Goal: Find specific page/section: Find specific page/section

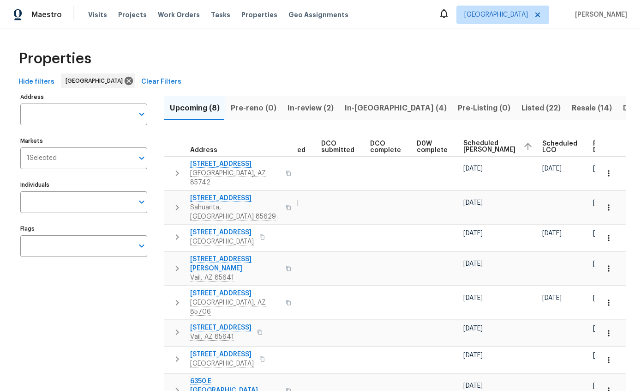
scroll to position [0, 136]
click at [471, 143] on span "Scheduled COE" at bounding box center [490, 146] width 52 height 13
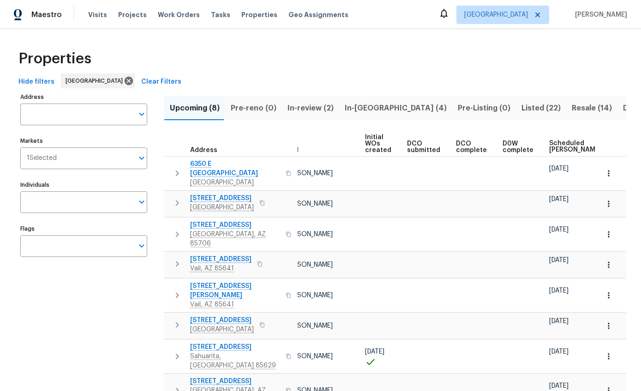
scroll to position [0, 60]
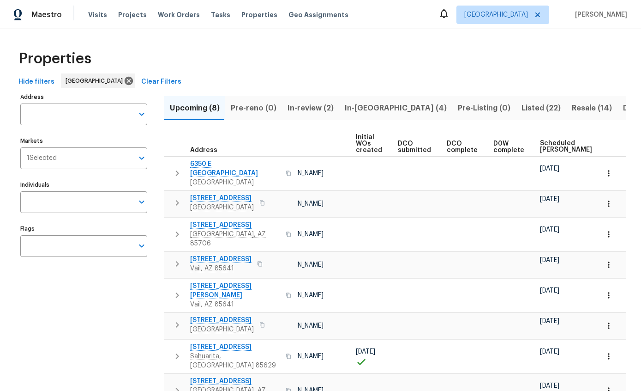
click at [544, 148] on span "Scheduled COE" at bounding box center [566, 146] width 52 height 13
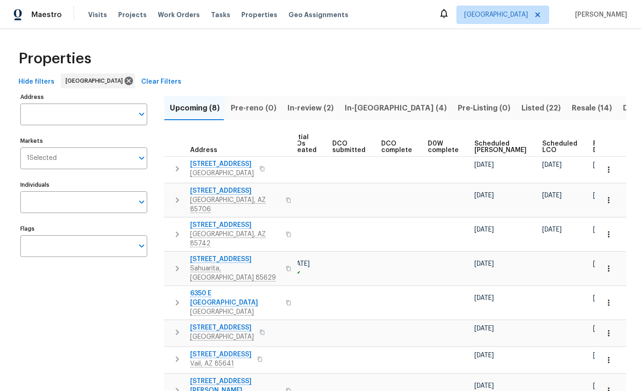
scroll to position [0, 125]
click at [475, 145] on span "Scheduled COE" at bounding box center [501, 146] width 52 height 13
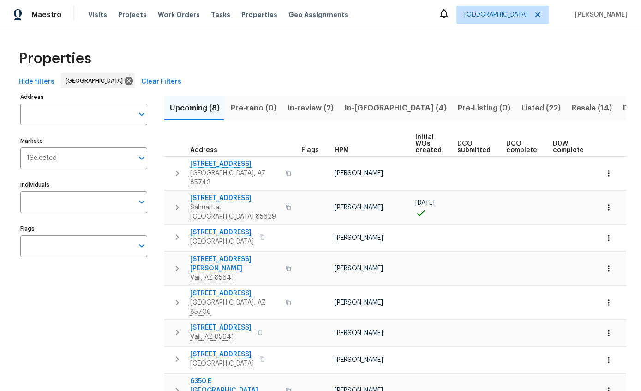
click at [355, 109] on span "In-reno (4)" at bounding box center [396, 108] width 102 height 13
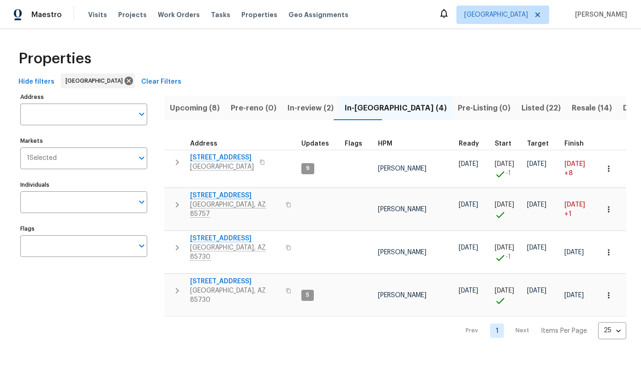
click at [259, 159] on icon "button" at bounding box center [262, 162] width 6 height 6
click at [259, 160] on icon "button" at bounding box center [262, 162] width 6 height 6
click at [182, 160] on icon "button" at bounding box center [177, 162] width 11 height 11
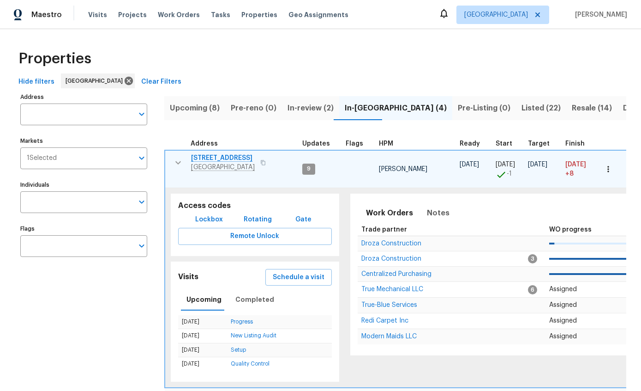
click at [207, 214] on span "Lockbox" at bounding box center [209, 220] width 28 height 12
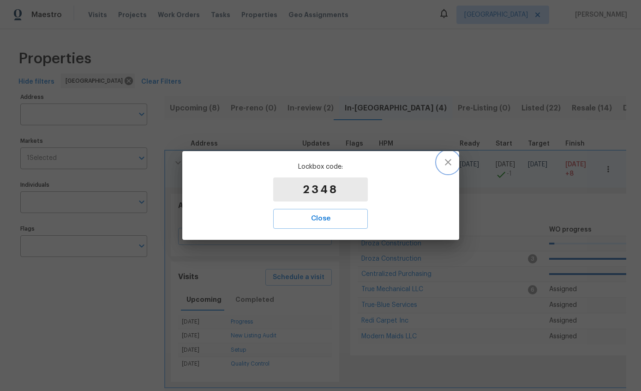
click at [452, 159] on icon "button" at bounding box center [448, 162] width 11 height 11
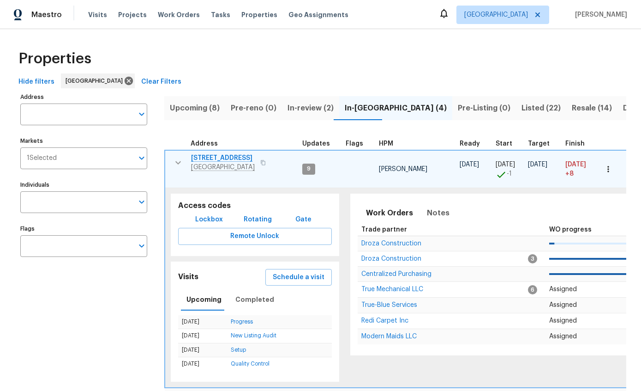
click at [181, 163] on icon "button" at bounding box center [178, 162] width 11 height 11
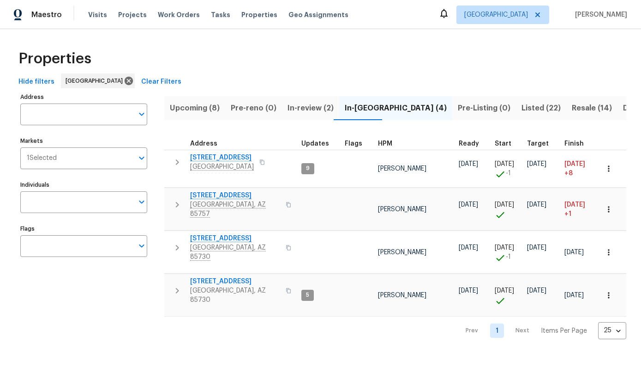
click at [209, 234] on span "8558 E Ruby Dr" at bounding box center [235, 238] width 90 height 9
click at [229, 277] on span "10071 E Nicaragua Ln" at bounding box center [235, 281] width 90 height 9
click at [522, 111] on span "Listed (22)" at bounding box center [541, 108] width 39 height 13
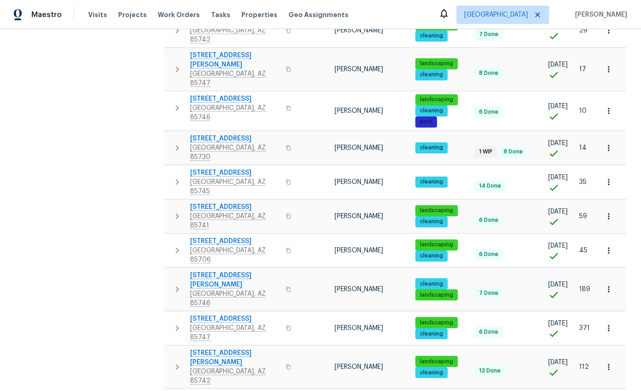
scroll to position [408, 0]
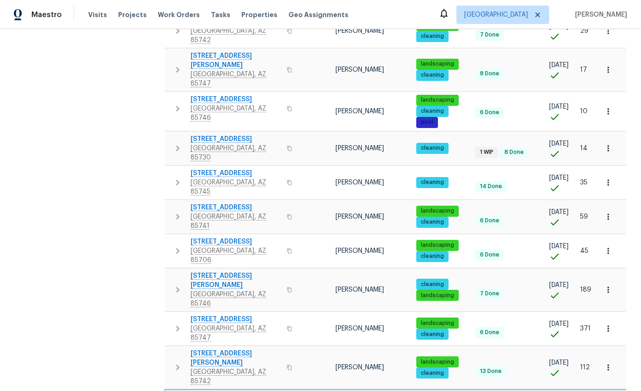
click at [245, 390] on span "1881 W Horn Mesa Pl" at bounding box center [223, 396] width 64 height 9
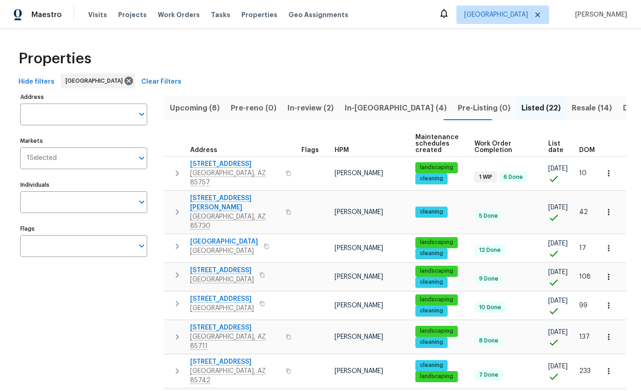
scroll to position [0, 0]
click at [184, 119] on button "Upcoming (8)" at bounding box center [194, 108] width 61 height 24
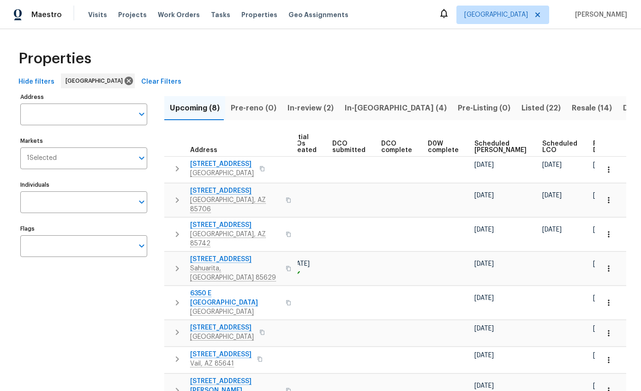
scroll to position [0, 125]
click at [604, 229] on icon "button" at bounding box center [608, 233] width 9 height 9
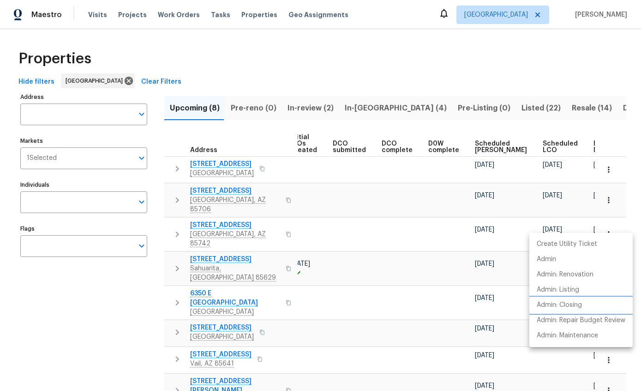
click at [579, 304] on p "Admin: Closing" at bounding box center [559, 305] width 45 height 10
click at [468, 70] on div at bounding box center [320, 195] width 641 height 391
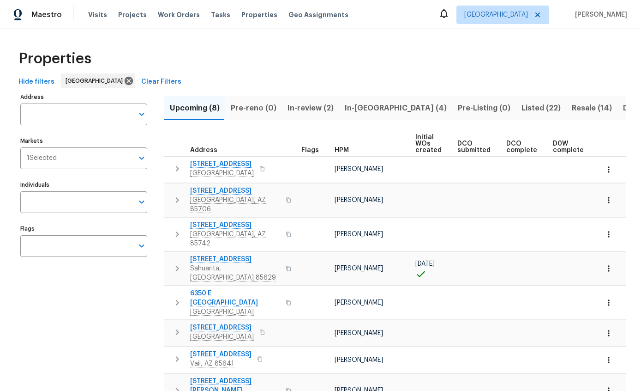
scroll to position [0, 0]
click at [217, 221] on span "9678 N Sherbrooke St" at bounding box center [235, 224] width 90 height 9
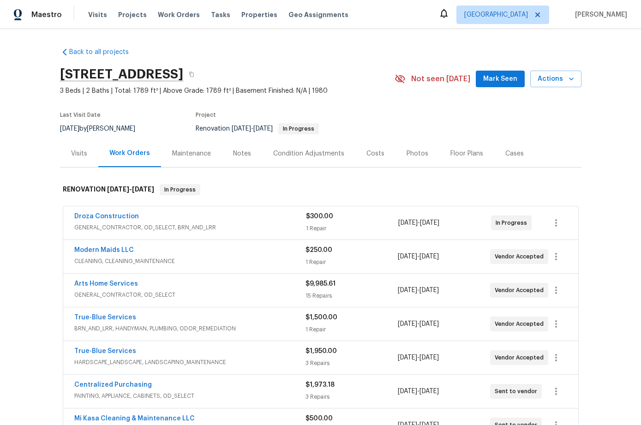
click at [244, 156] on div "Notes" at bounding box center [242, 153] width 18 height 9
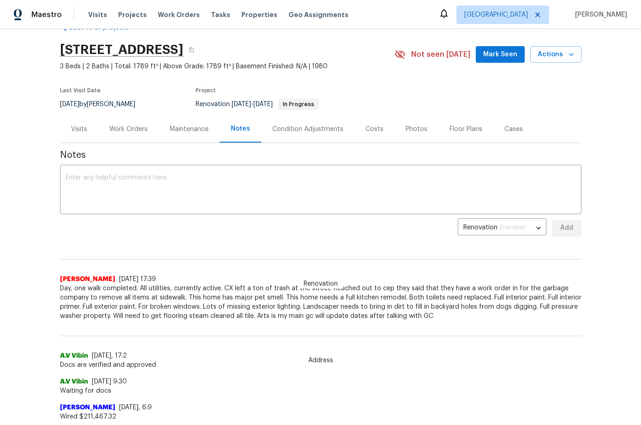
scroll to position [21, 0]
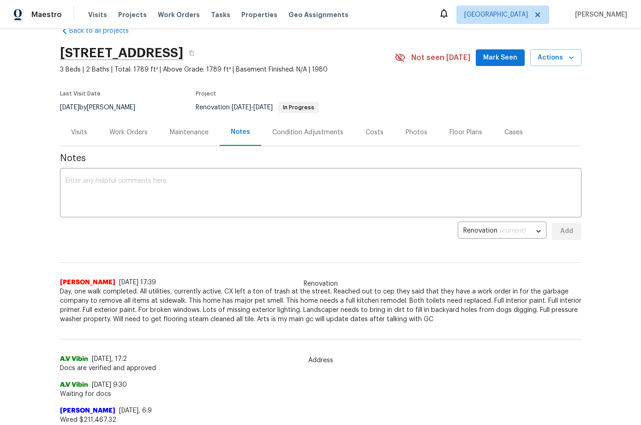
click at [374, 133] on div "Costs" at bounding box center [375, 132] width 18 height 9
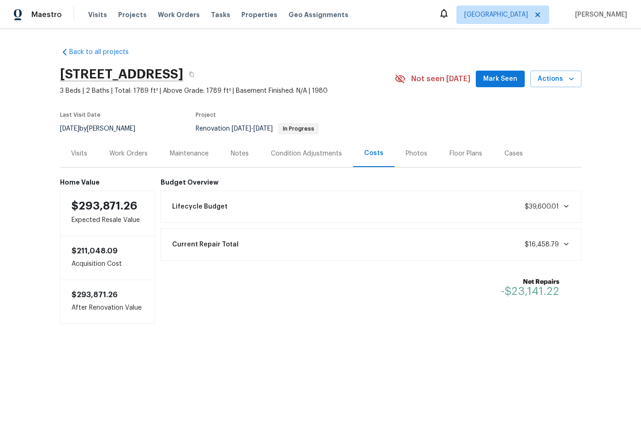
click at [306, 157] on div "Condition Adjustments" at bounding box center [306, 153] width 71 height 9
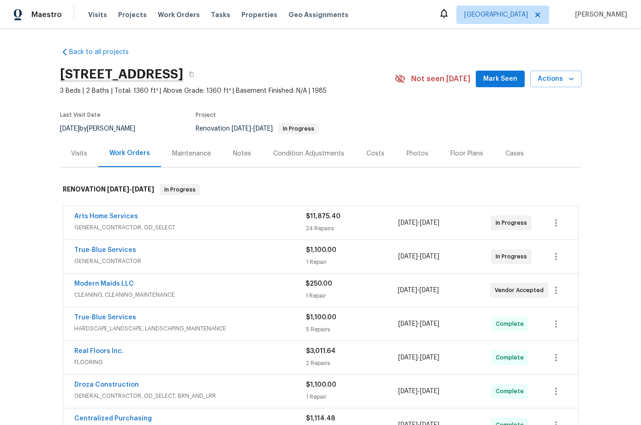
click at [240, 154] on div "Notes" at bounding box center [242, 153] width 18 height 9
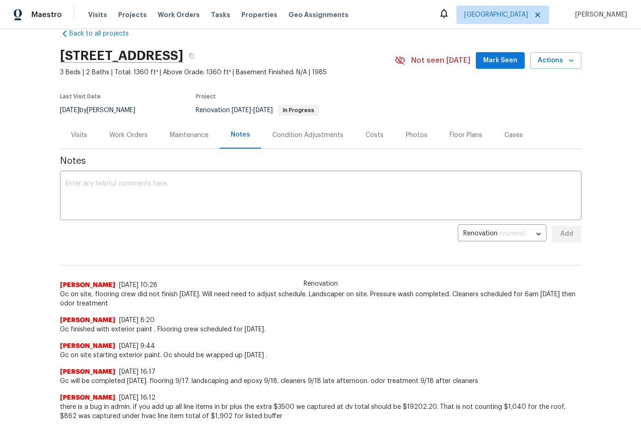
scroll to position [18, 0]
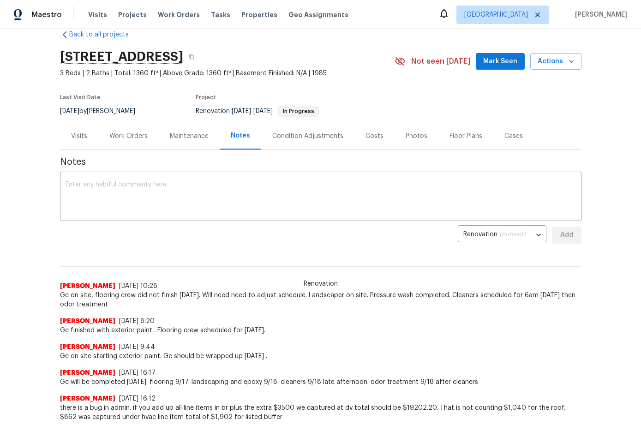
click at [374, 137] on div "Costs" at bounding box center [375, 136] width 18 height 9
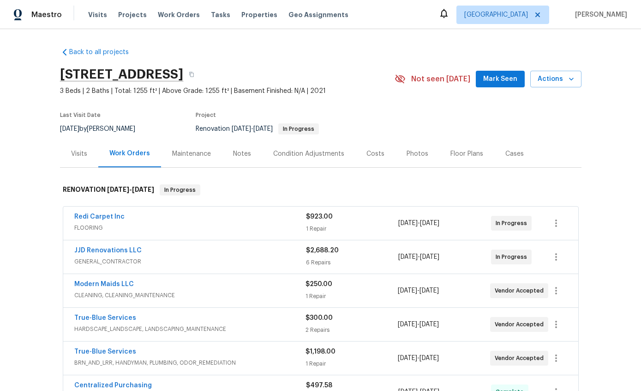
click at [190, 260] on span "GENERAL_CONTRACTOR" at bounding box center [190, 261] width 232 height 9
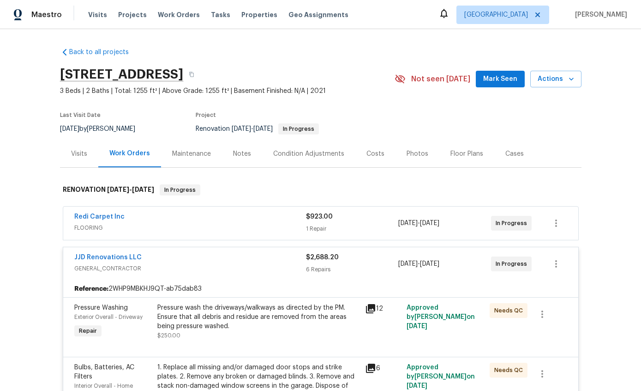
click at [277, 255] on div "JJD Renovations LLC" at bounding box center [190, 258] width 232 height 11
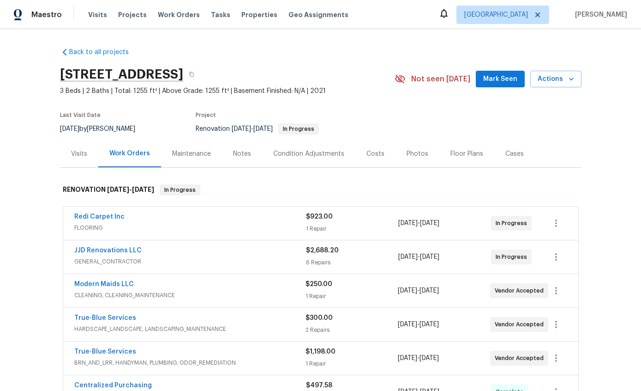
click at [604, 140] on div "Back to all projects 7501 W Teton Rd, Tucson, AZ 85757 3 Beds | 2 Baths | Total…" at bounding box center [320, 210] width 641 height 362
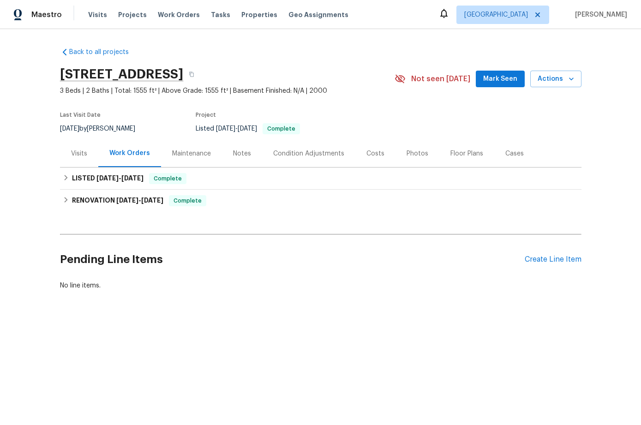
click at [424, 148] on div "Photos" at bounding box center [418, 153] width 44 height 27
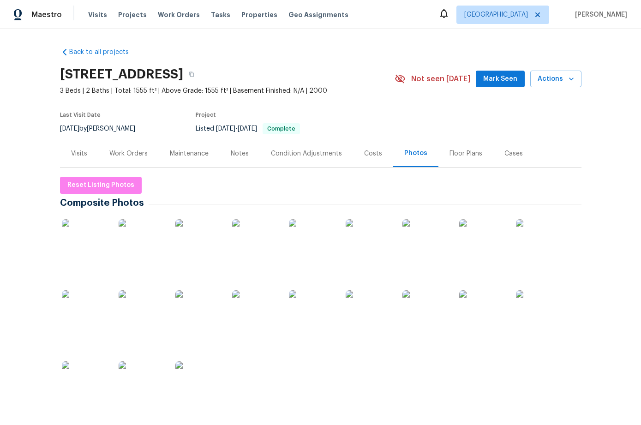
click at [542, 247] on img at bounding box center [539, 242] width 46 height 46
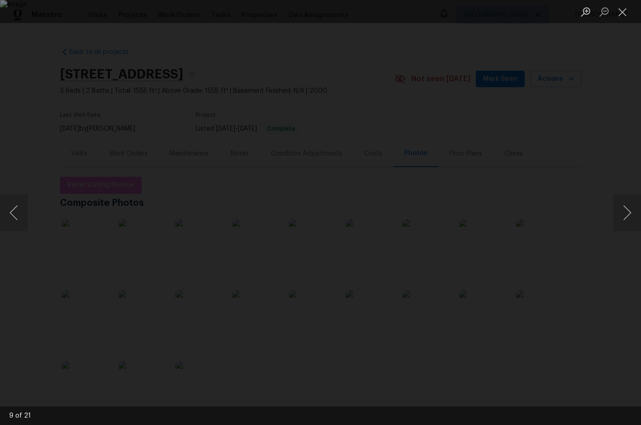
click at [629, 213] on button "Next image" at bounding box center [628, 212] width 28 height 37
click at [624, 213] on button "Next image" at bounding box center [628, 212] width 28 height 37
click at [623, 215] on button "Next image" at bounding box center [628, 212] width 28 height 37
click at [626, 210] on button "Next image" at bounding box center [628, 212] width 28 height 37
click at [625, 217] on button "Next image" at bounding box center [628, 212] width 28 height 37
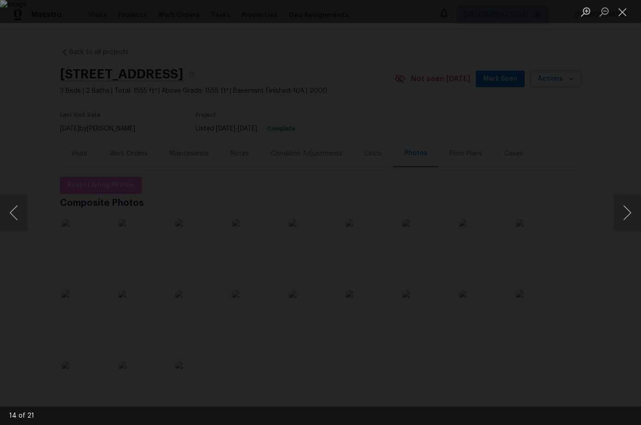
click at [606, 151] on div "Lightbox" at bounding box center [320, 212] width 641 height 425
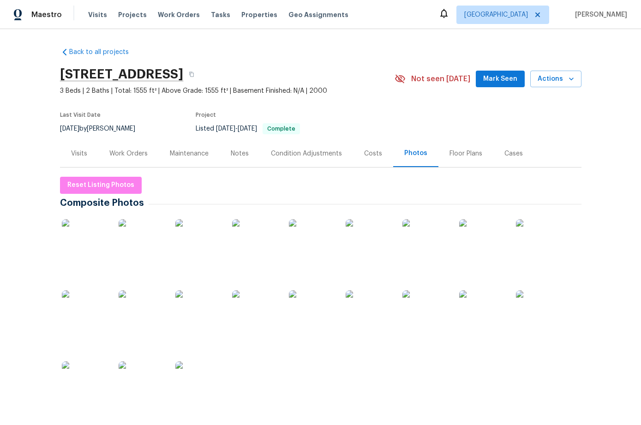
click at [317, 153] on div "Condition Adjustments" at bounding box center [306, 153] width 71 height 9
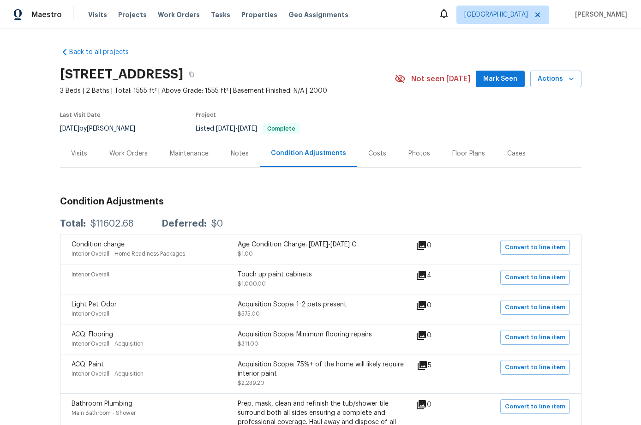
click at [127, 151] on div "Work Orders" at bounding box center [128, 153] width 38 height 9
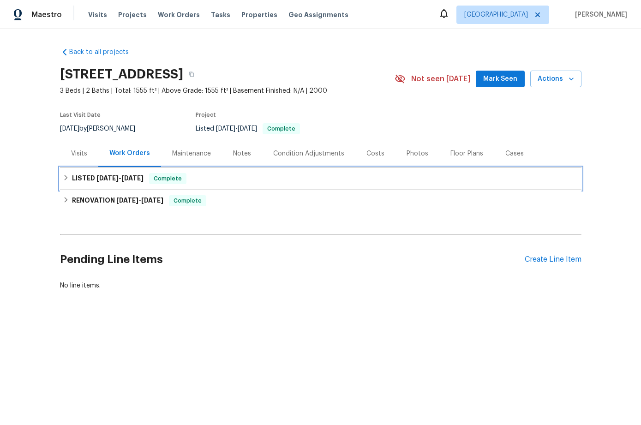
click at [62, 187] on div "LISTED [DATE] - [DATE] Complete" at bounding box center [321, 179] width 522 height 22
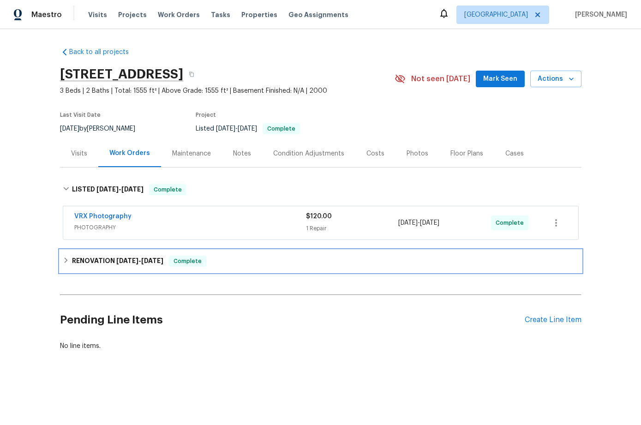
click at [70, 262] on div "RENOVATION [DATE] - [DATE] Complete" at bounding box center [321, 261] width 516 height 11
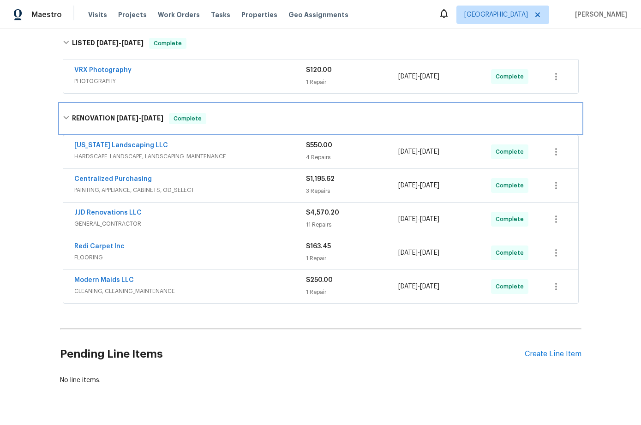
scroll to position [146, 0]
click at [66, 114] on div "RENOVATION [DATE] - [DATE] Complete" at bounding box center [321, 119] width 516 height 11
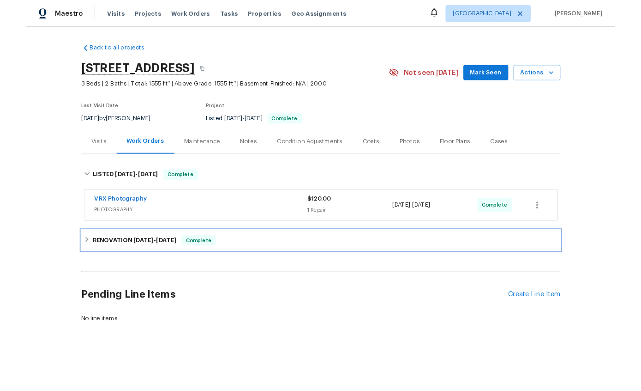
scroll to position [0, 0]
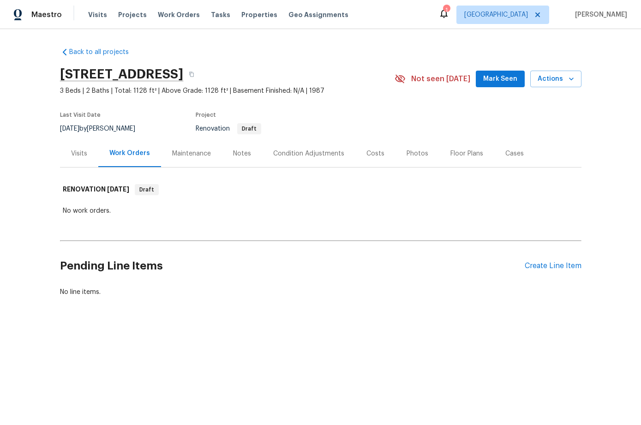
click at [374, 152] on div "Costs" at bounding box center [376, 153] width 18 height 9
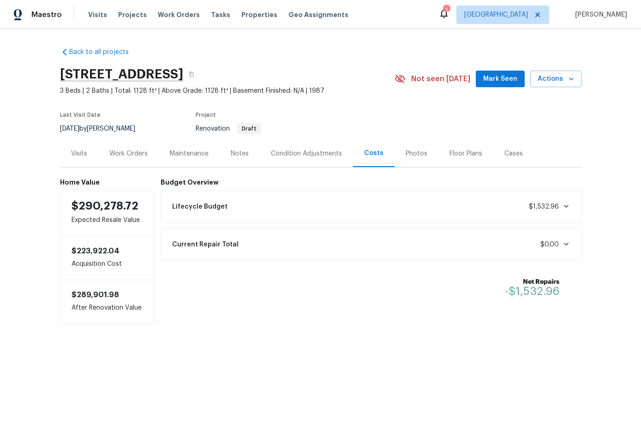
click at [312, 158] on div "Condition Adjustments" at bounding box center [306, 153] width 71 height 9
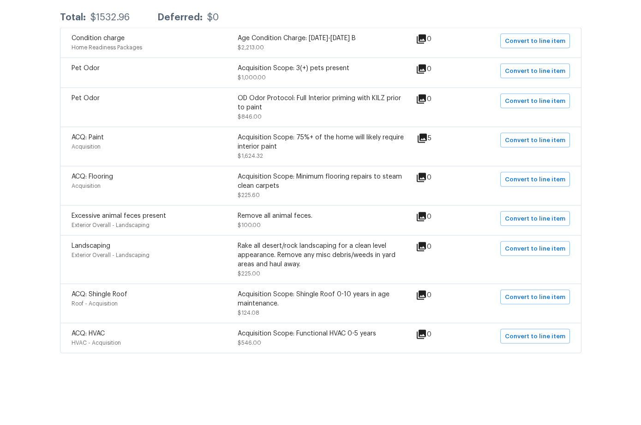
scroll to position [11, 0]
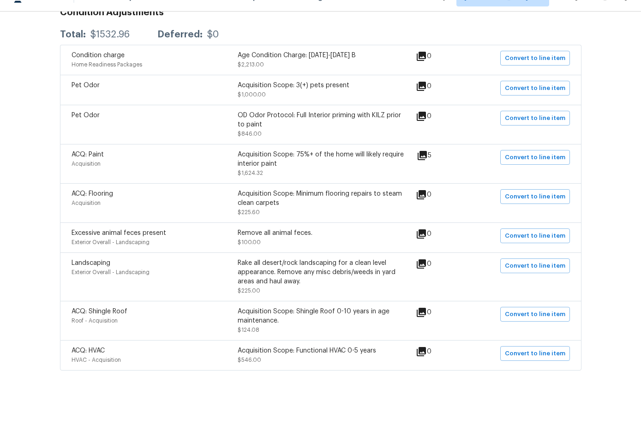
click at [428, 168] on icon at bounding box center [422, 173] width 11 height 11
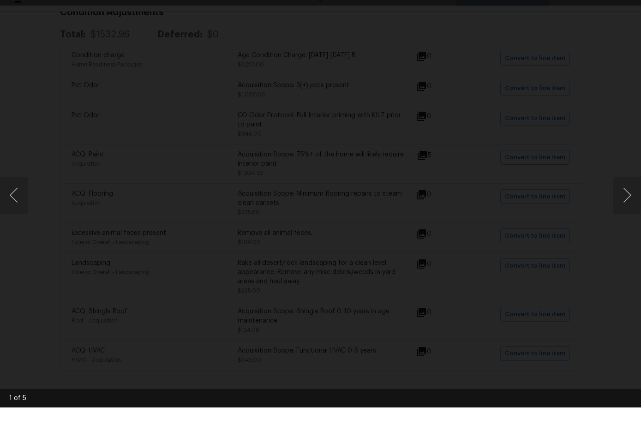
click at [625, 195] on button "Next image" at bounding box center [628, 212] width 28 height 37
click at [629, 199] on button "Next image" at bounding box center [628, 212] width 28 height 37
click at [628, 194] on button "Next image" at bounding box center [628, 212] width 28 height 37
click at [627, 194] on button "Next image" at bounding box center [628, 212] width 28 height 37
click at [628, 194] on button "Next image" at bounding box center [628, 212] width 28 height 37
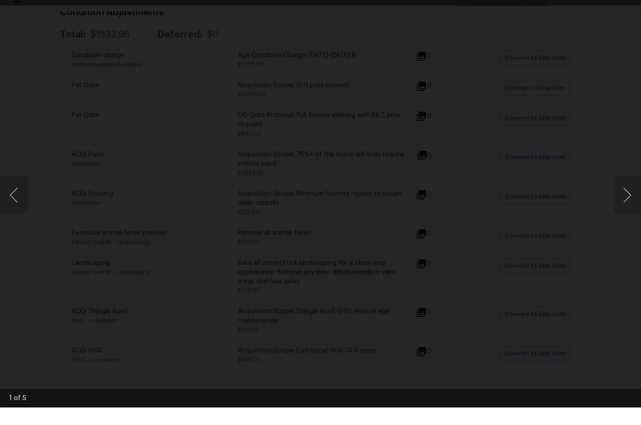
click at [626, 196] on button "Next image" at bounding box center [628, 212] width 28 height 37
click at [626, 194] on button "Next image" at bounding box center [628, 212] width 28 height 37
click at [629, 194] on button "Next image" at bounding box center [628, 212] width 28 height 37
click at [630, 194] on button "Next image" at bounding box center [628, 212] width 28 height 37
click at [612, 112] on div "Lightbox" at bounding box center [320, 212] width 641 height 425
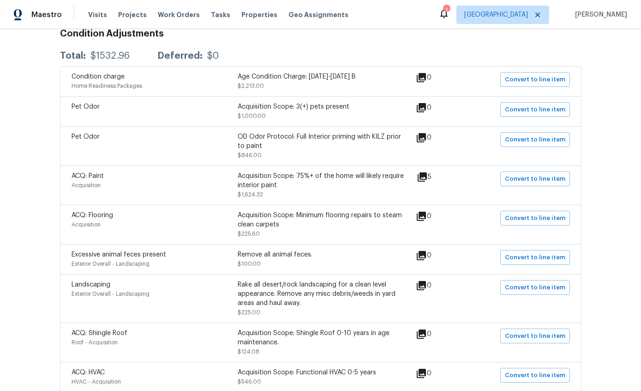
scroll to position [170, 0]
